Goal: Task Accomplishment & Management: Use online tool/utility

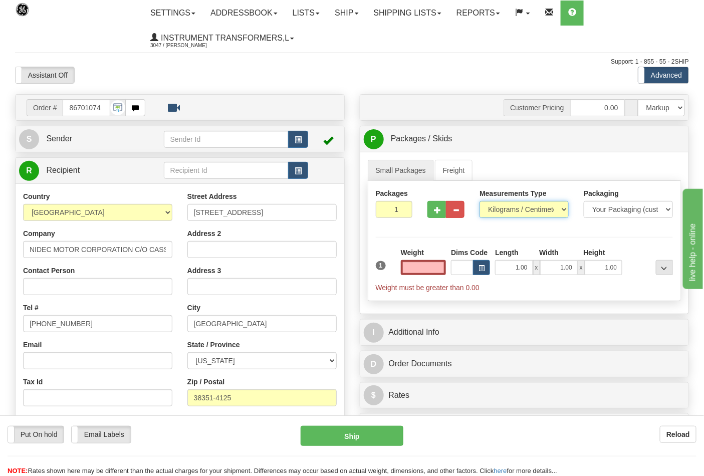
type input "0.00"
drag, startPoint x: 524, startPoint y: 206, endPoint x: 522, endPoint y: 210, distance: 5.2
click at [524, 206] on select "Pounds / Inches Kilograms / Centimeters" at bounding box center [523, 209] width 89 height 17
select select "0"
click at [479, 201] on select "Pounds / Inches Kilograms / Centimeters" at bounding box center [523, 209] width 89 height 17
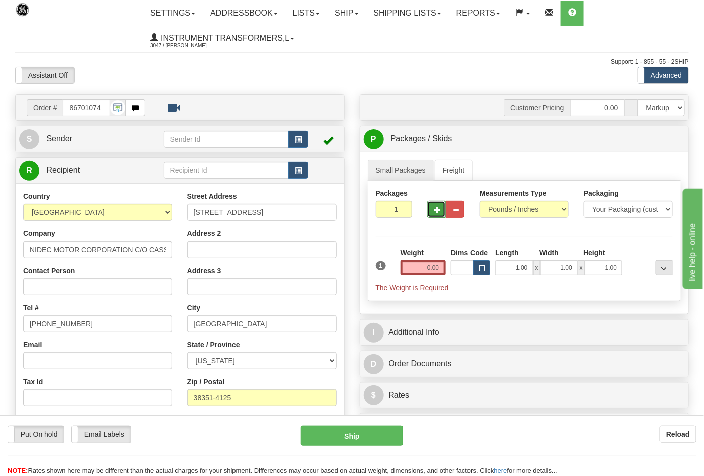
click at [436, 215] on button "button" at bounding box center [436, 209] width 19 height 17
click at [436, 215] on div "Packages 2 1 Measurements Type" at bounding box center [525, 241] width 314 height 120
click at [436, 214] on button "button" at bounding box center [436, 209] width 19 height 17
type input "3"
click at [428, 269] on input "0.00" at bounding box center [424, 267] width 46 height 15
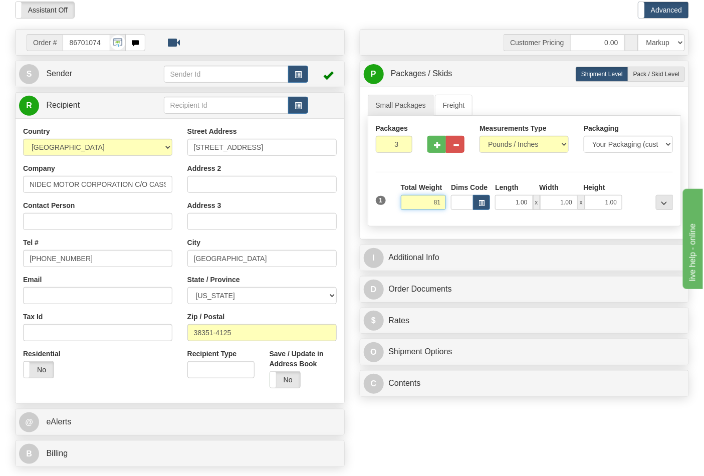
scroll to position [167, 0]
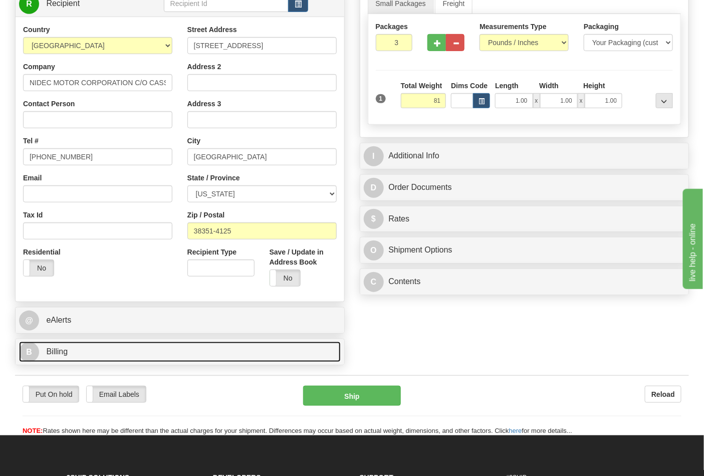
type input "81.00"
click at [89, 349] on link "B Billing" at bounding box center [180, 352] width 322 height 21
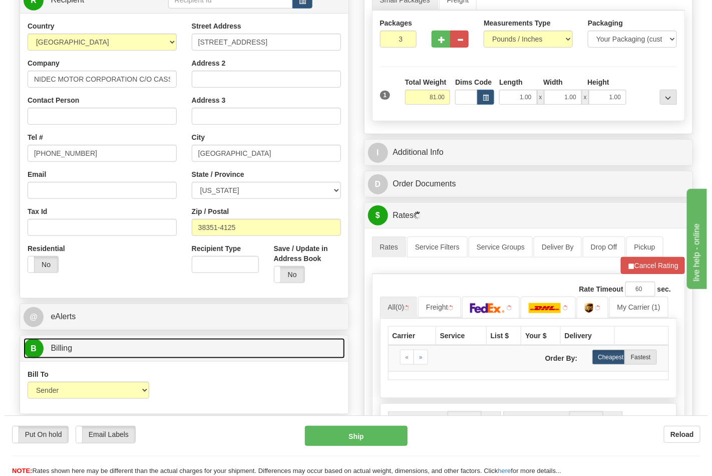
scroll to position [334, 0]
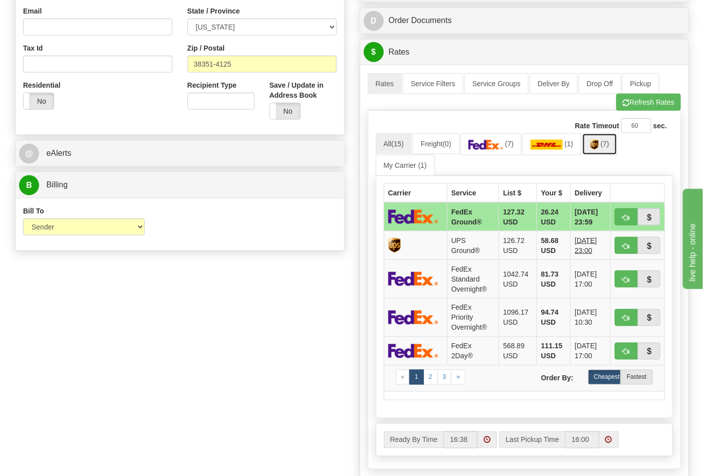
click at [608, 151] on link "(7)" at bounding box center [599, 144] width 35 height 22
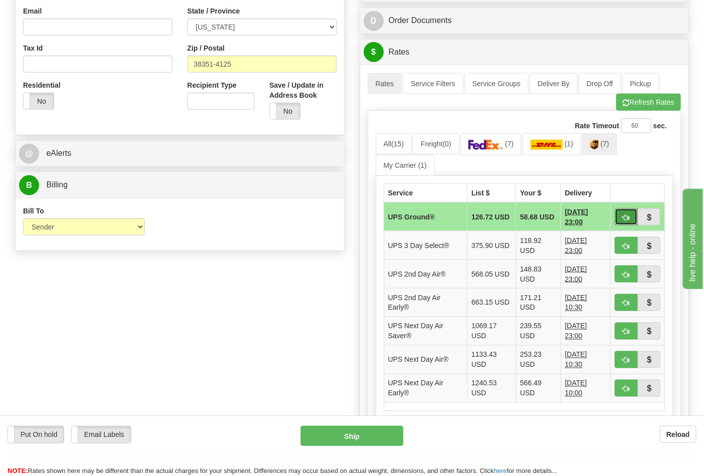
click at [628, 217] on span "button" at bounding box center [626, 217] width 7 height 7
type input "03"
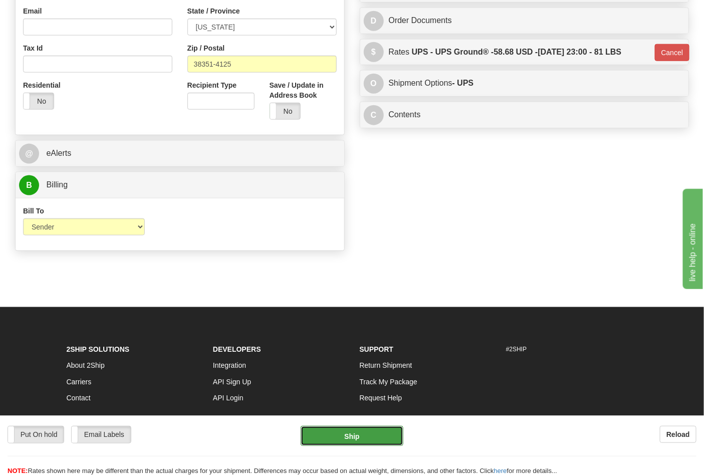
click at [348, 441] on button "Ship" at bounding box center [352, 436] width 102 height 20
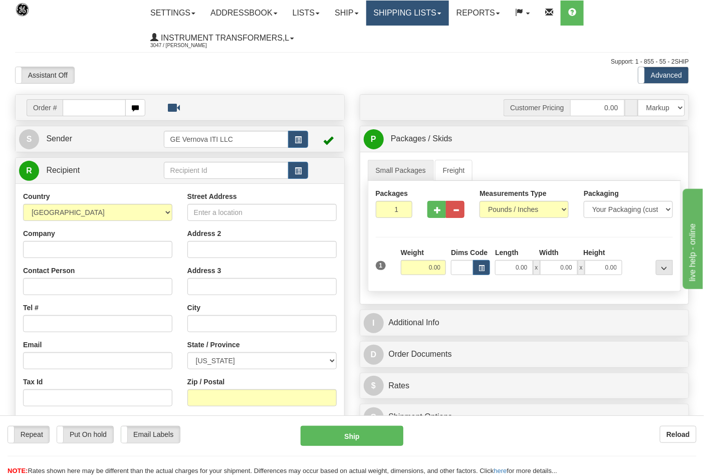
click at [443, 16] on link "Shipping lists" at bounding box center [407, 13] width 83 height 25
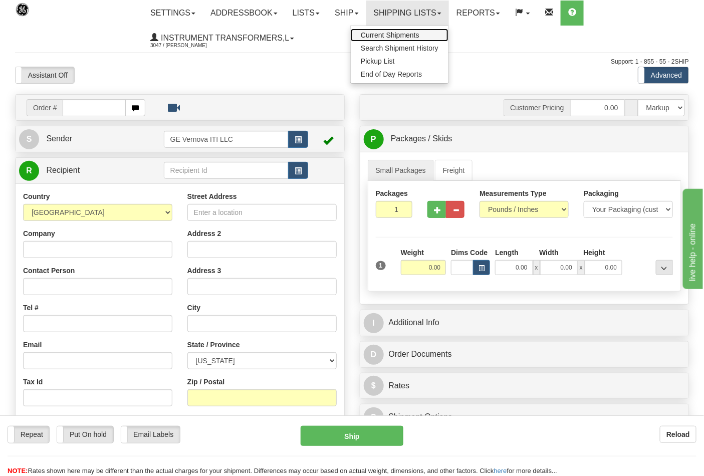
click at [409, 30] on link "Current Shipments" at bounding box center [400, 35] width 98 height 13
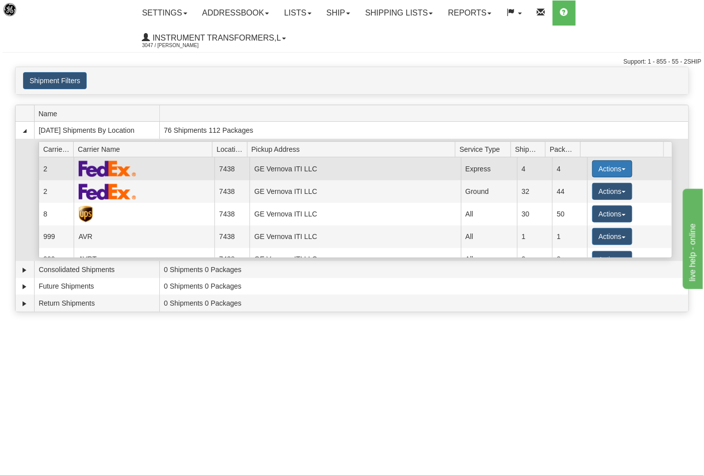
click at [615, 169] on button "Actions" at bounding box center [612, 168] width 40 height 17
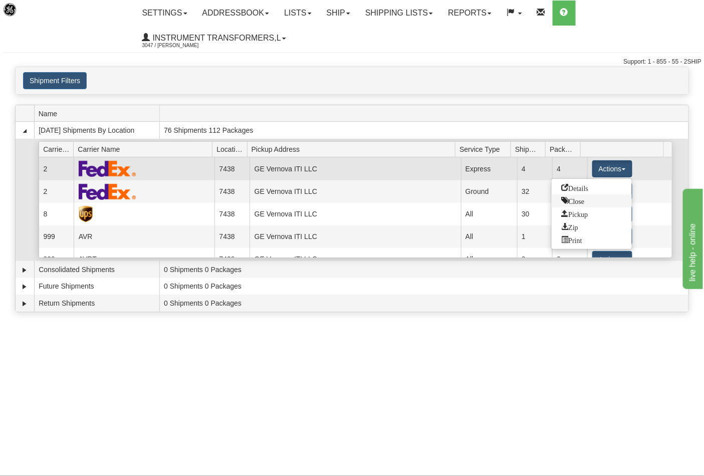
click at [578, 203] on span "Close" at bounding box center [573, 200] width 23 height 7
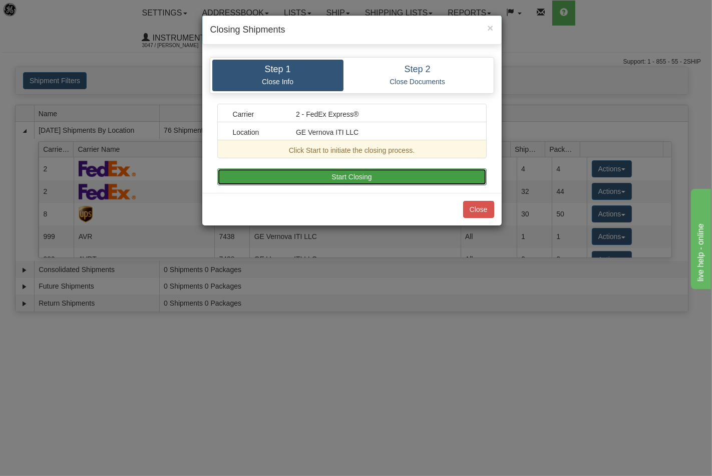
click at [377, 181] on button "Start Closing" at bounding box center [352, 176] width 270 height 17
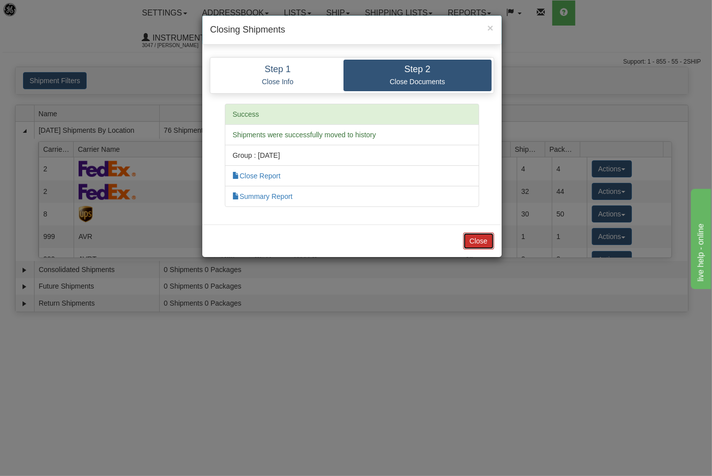
click at [482, 240] on button "Close" at bounding box center [478, 240] width 31 height 17
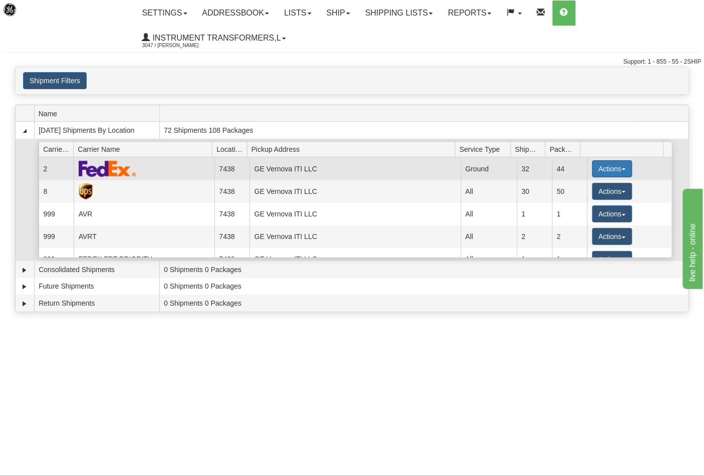
click at [620, 168] on button "Actions" at bounding box center [612, 168] width 40 height 17
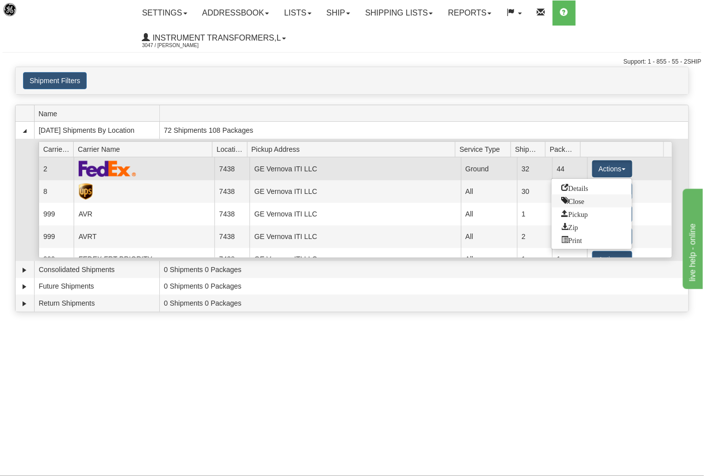
click at [588, 201] on link "Close" at bounding box center [592, 200] width 80 height 13
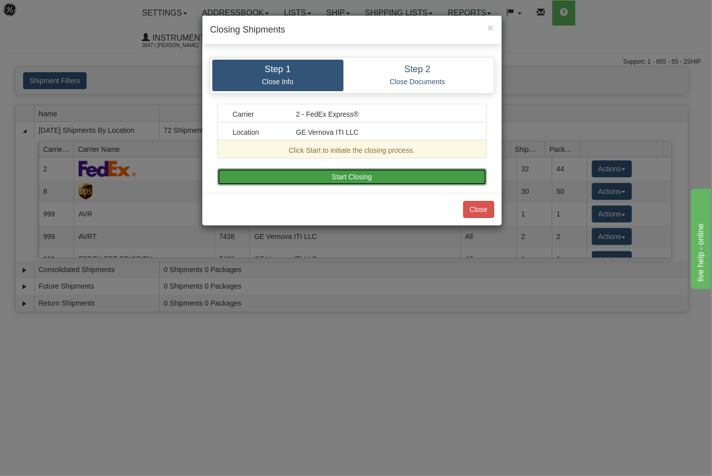
click at [438, 182] on button "Start Closing" at bounding box center [352, 176] width 270 height 17
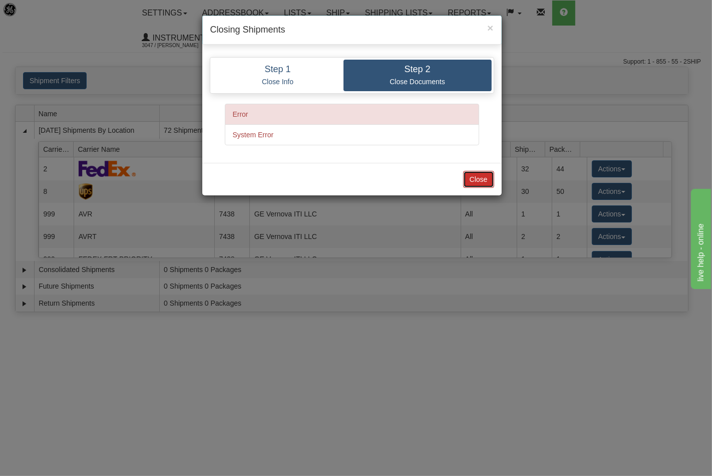
click at [476, 180] on button "Close" at bounding box center [478, 179] width 31 height 17
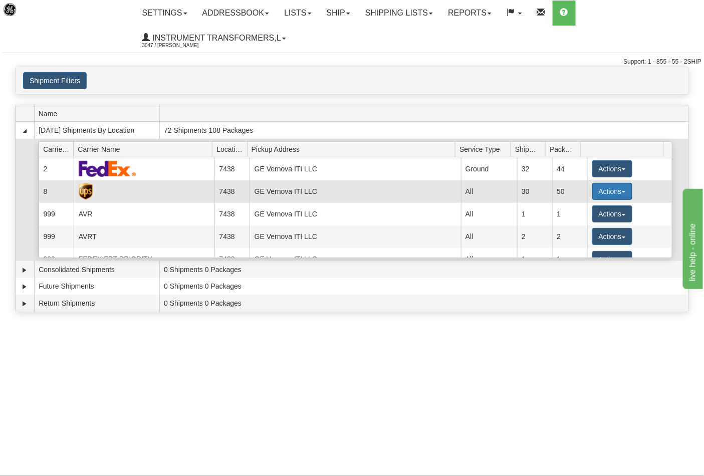
click at [617, 190] on button "Actions" at bounding box center [612, 191] width 40 height 17
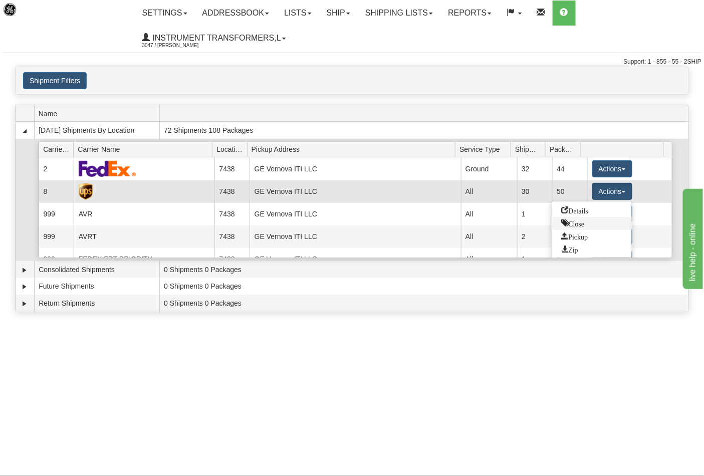
click at [581, 223] on span "Close" at bounding box center [573, 222] width 23 height 7
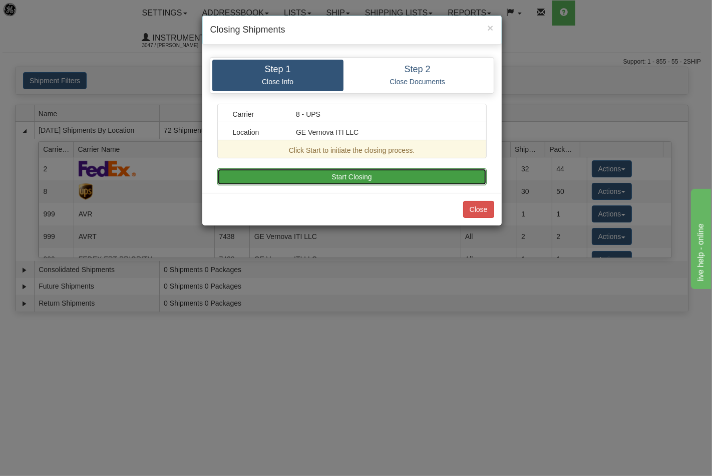
click at [394, 176] on button "Start Closing" at bounding box center [352, 176] width 270 height 17
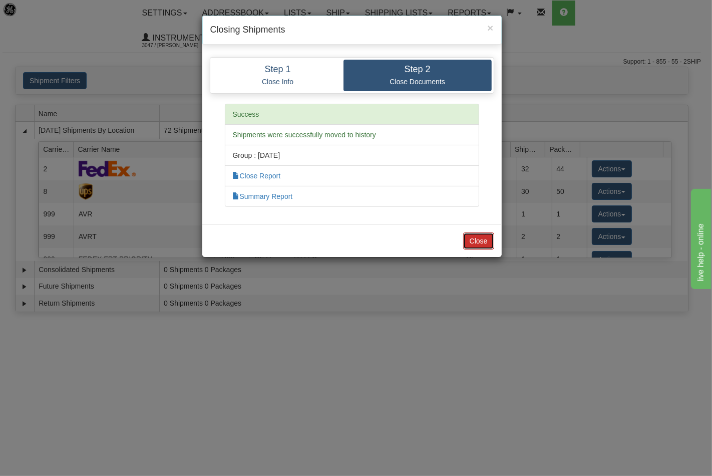
click at [479, 243] on button "Close" at bounding box center [478, 240] width 31 height 17
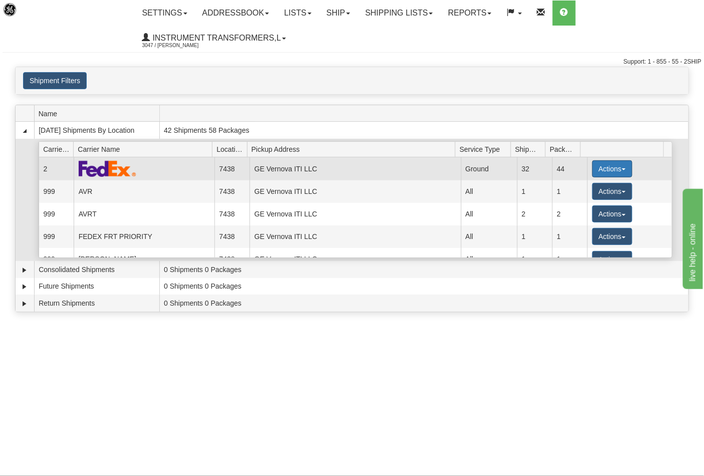
click at [611, 164] on button "Actions" at bounding box center [612, 168] width 40 height 17
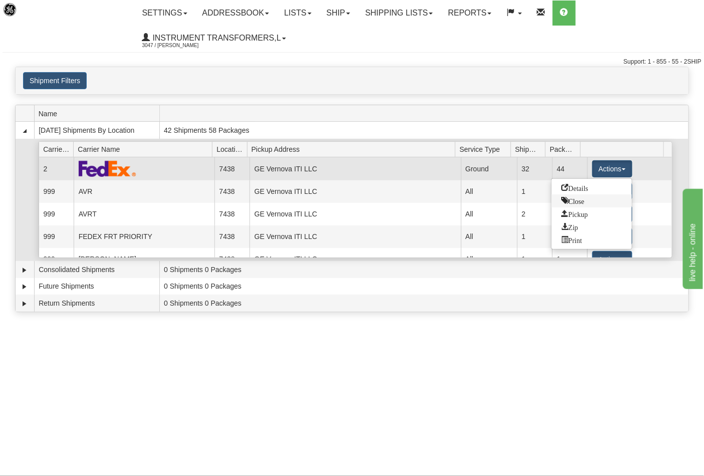
click at [580, 202] on span "Close" at bounding box center [573, 200] width 23 height 7
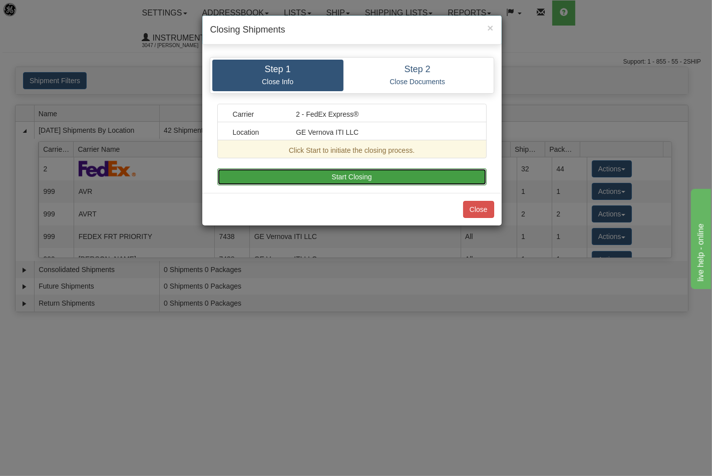
click at [383, 178] on button "Start Closing" at bounding box center [352, 176] width 270 height 17
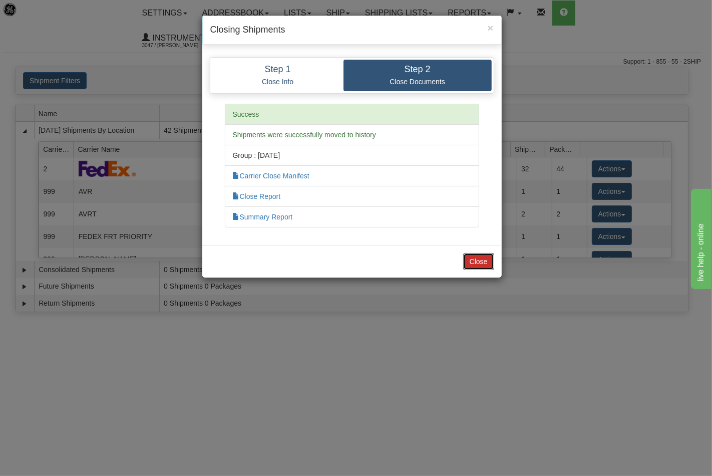
click at [468, 259] on button "Close" at bounding box center [478, 261] width 31 height 17
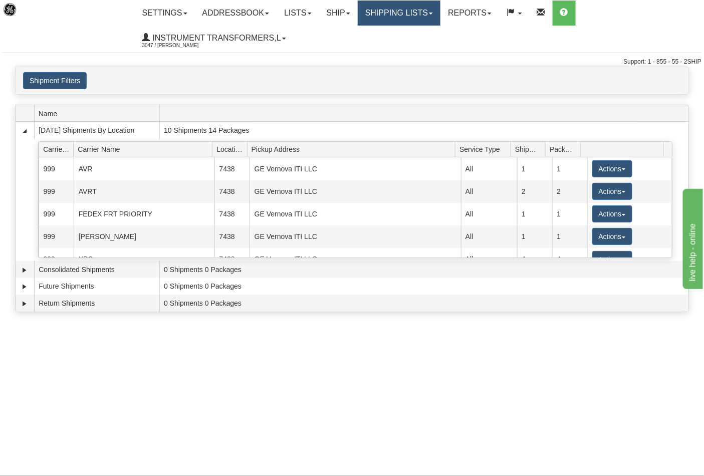
click at [395, 14] on link "Shipping lists" at bounding box center [399, 13] width 83 height 25
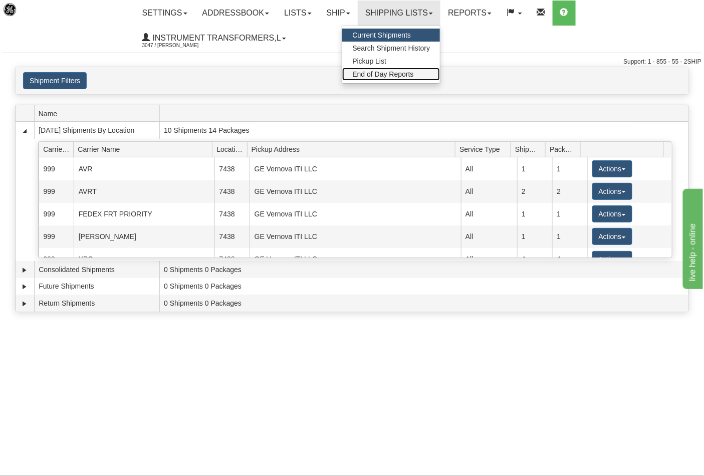
click at [389, 71] on span "End of Day Reports" at bounding box center [382, 74] width 61 height 8
